Goal: Entertainment & Leisure: Browse casually

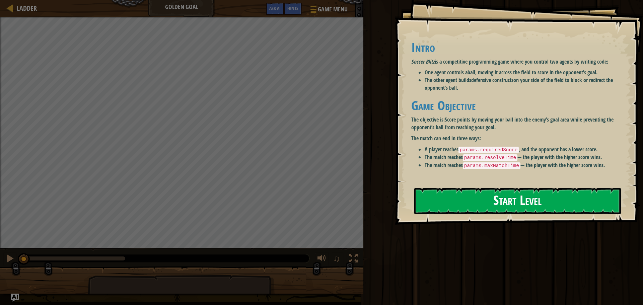
click at [540, 195] on button "Start Level" at bounding box center [517, 201] width 207 height 26
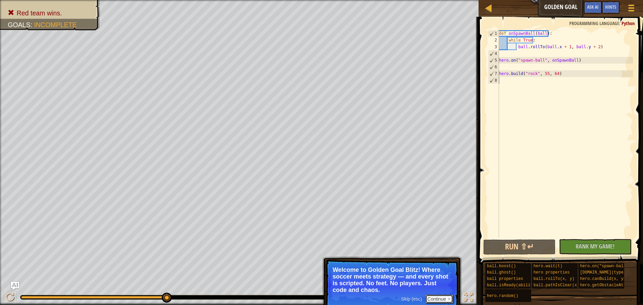
click at [426, 297] on button "Continue" at bounding box center [439, 299] width 28 height 9
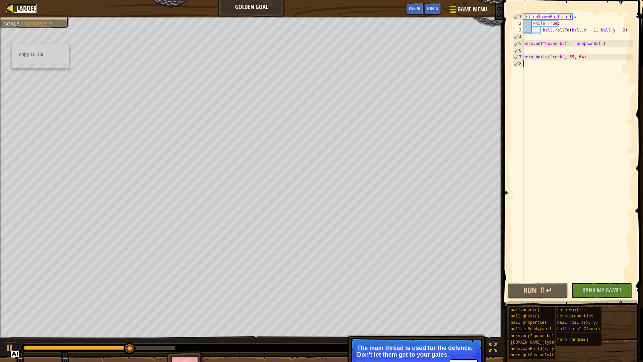
click at [8, 7] on div at bounding box center [10, 8] width 8 height 8
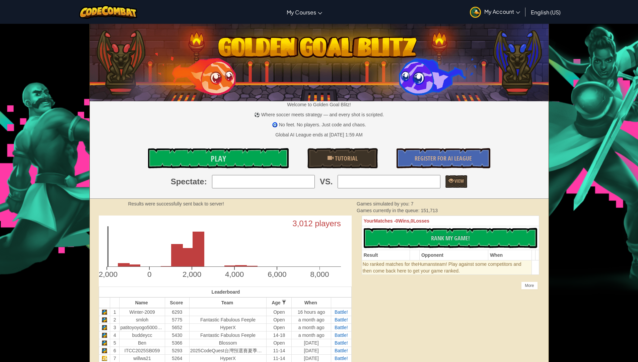
click at [264, 182] on input "search" at bounding box center [263, 181] width 103 height 13
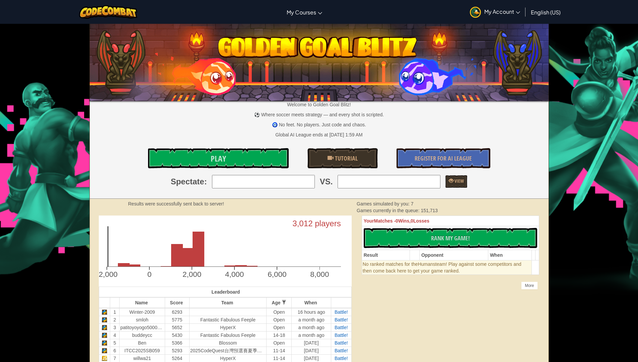
type input "18: banana thief"
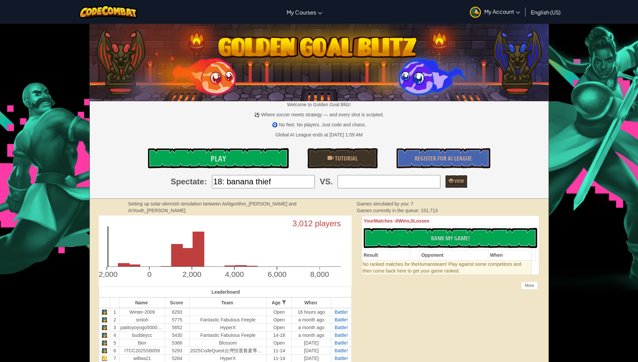
drag, startPoint x: 338, startPoint y: 183, endPoint x: 349, endPoint y: 184, distance: 10.9
click at [345, 186] on input "search" at bounding box center [389, 181] width 103 height 13
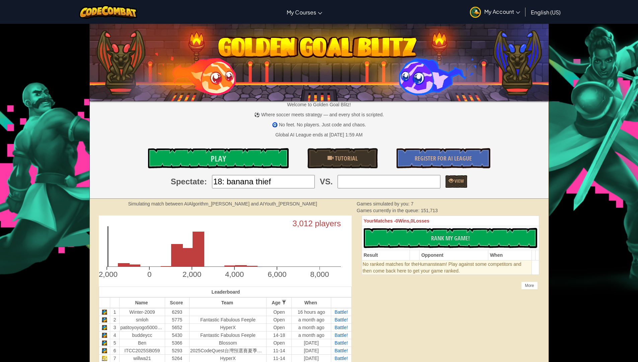
type input "5: Ben"
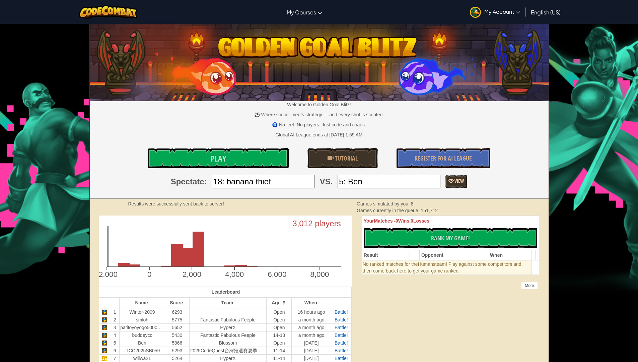
click at [449, 180] on span at bounding box center [451, 180] width 5 height 5
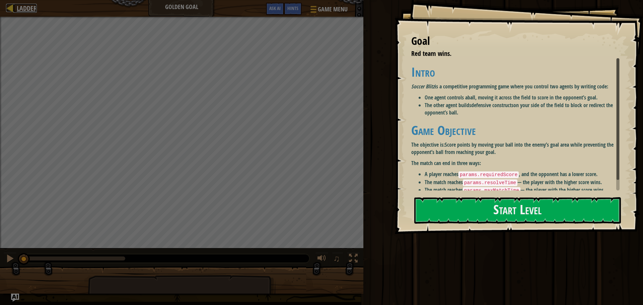
click at [11, 8] on div at bounding box center [10, 8] width 8 height 8
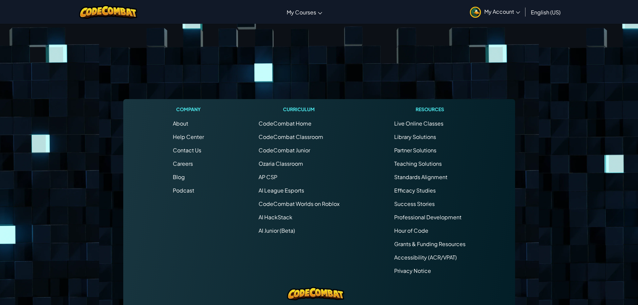
scroll to position [1129, 0]
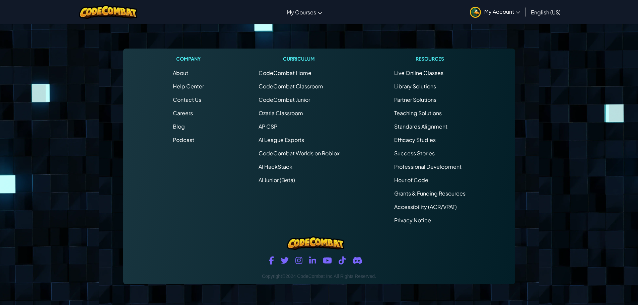
drag, startPoint x: 273, startPoint y: 139, endPoint x: 282, endPoint y: 123, distance: 18.2
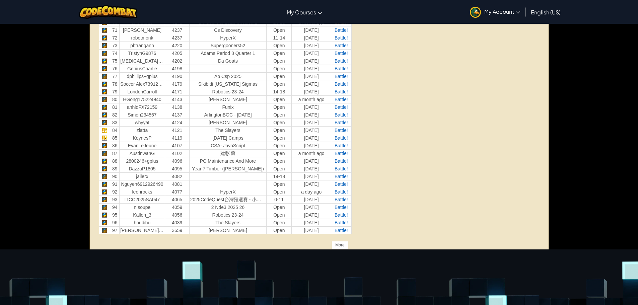
scroll to position [788, 0]
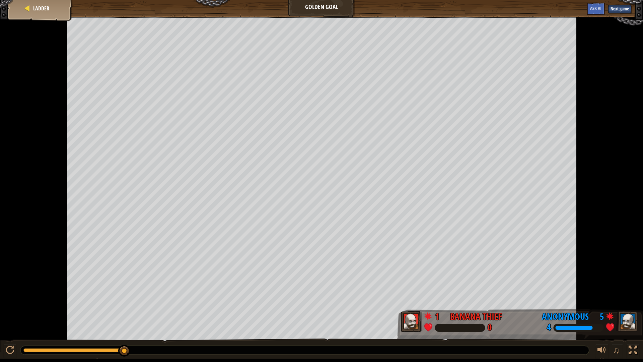
click at [38, 14] on div "Ladder" at bounding box center [40, 8] width 54 height 17
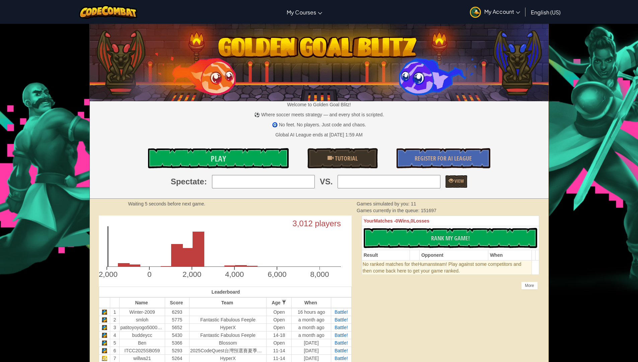
drag, startPoint x: 261, startPoint y: 181, endPoint x: 258, endPoint y: 180, distance: 3.4
click at [258, 179] on input "search" at bounding box center [263, 181] width 103 height 13
click at [446, 180] on link "View" at bounding box center [457, 181] width 22 height 12
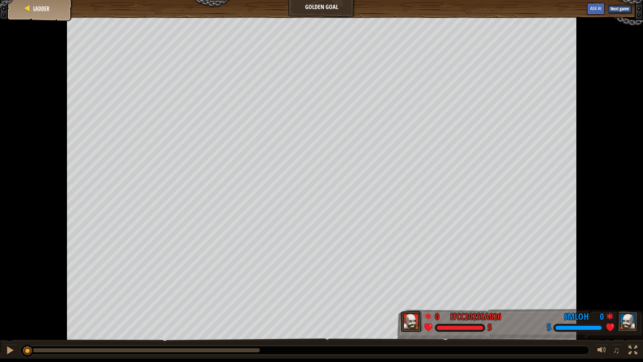
click at [21, 12] on div "Ladder" at bounding box center [40, 8] width 54 height 17
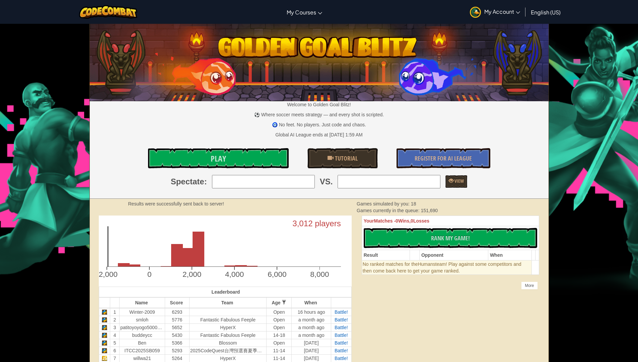
click at [311, 184] on input "search" at bounding box center [263, 181] width 103 height 13
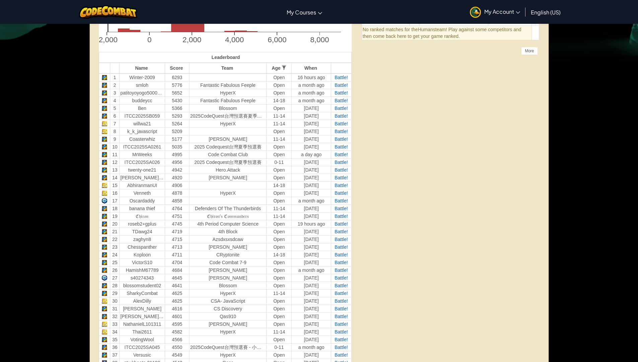
scroll to position [335, 0]
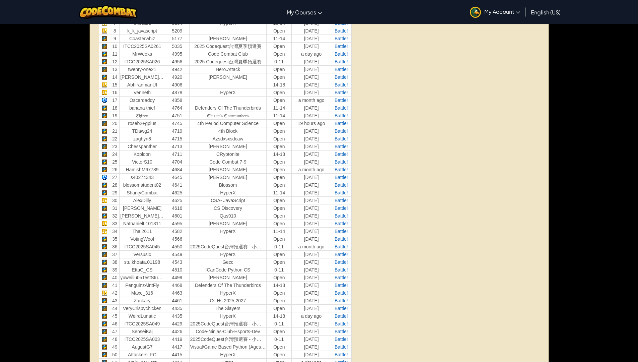
drag, startPoint x: 314, startPoint y: 232, endPoint x: 415, endPoint y: 285, distance: 115.1
click at [415, 285] on div "Unlock the full potential of the AI League. Get Full Access Contact our team to…" at bounding box center [319, 307] width 461 height 855
click at [339, 98] on span "Battle!" at bounding box center [341, 99] width 13 height 5
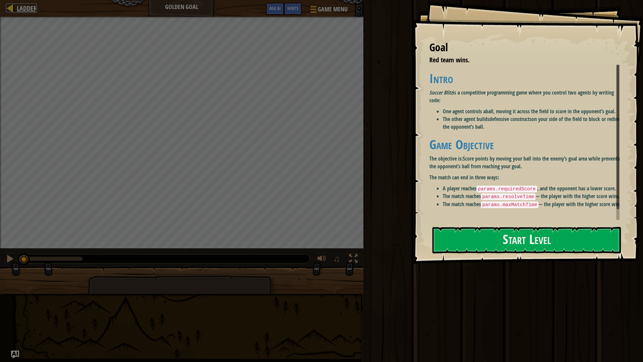
click at [26, 11] on span "Ladder" at bounding box center [27, 8] width 20 height 9
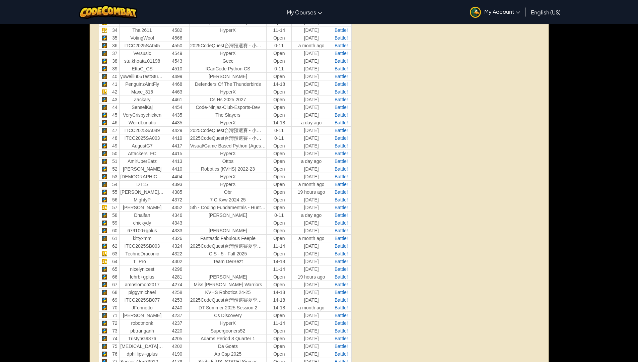
scroll to position [704, 0]
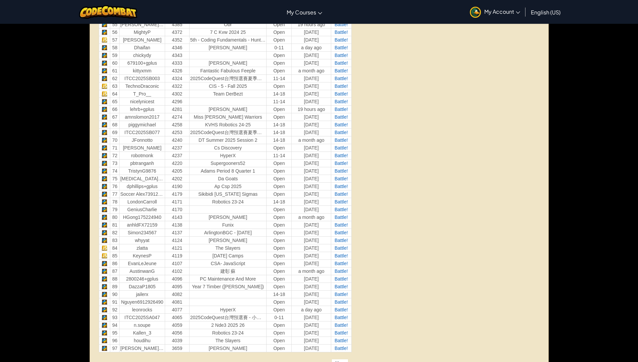
drag, startPoint x: 217, startPoint y: 213, endPoint x: 221, endPoint y: 226, distance: 14.4
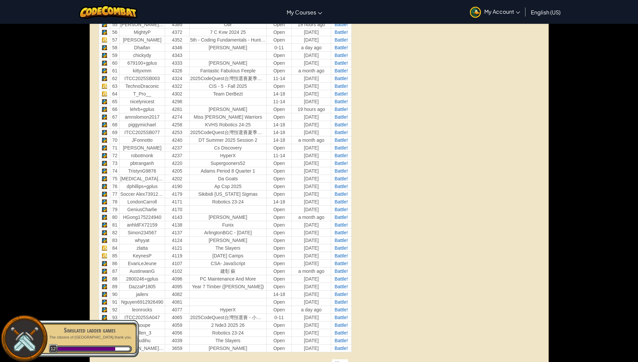
drag, startPoint x: 221, startPoint y: 226, endPoint x: 41, endPoint y: 275, distance: 187.3
click at [40, 275] on div "Toggle navigation My Courses CodeCombat Classroom Ozaria Classroom AI League Es…" at bounding box center [319, 13] width 638 height 1434
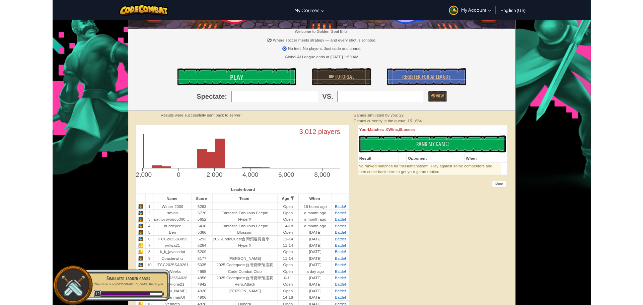
scroll to position [0, 0]
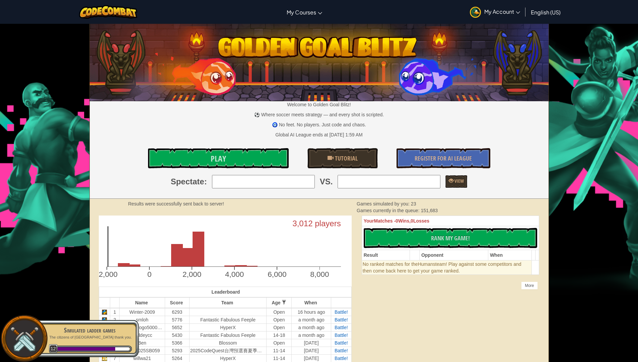
drag, startPoint x: 36, startPoint y: 35, endPoint x: 6, endPoint y: 52, distance: 34.4
